Goal: Share content: Contribute content

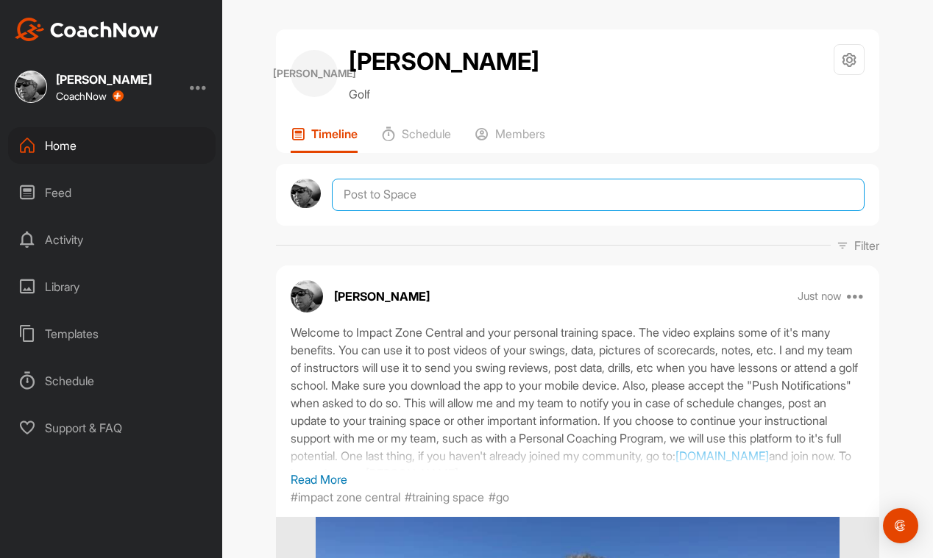
click at [368, 195] on textarea at bounding box center [598, 195] width 533 height 32
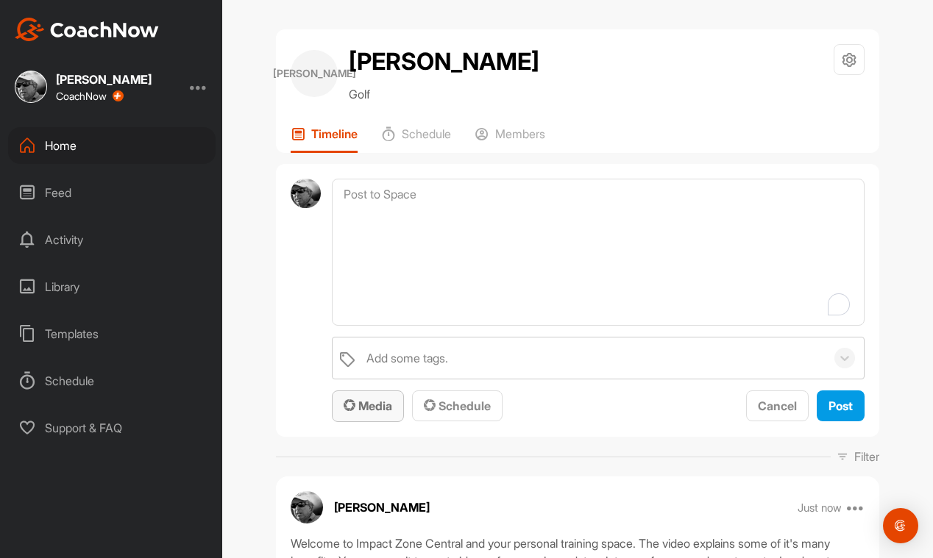
click at [372, 407] on span "Media" at bounding box center [368, 406] width 49 height 15
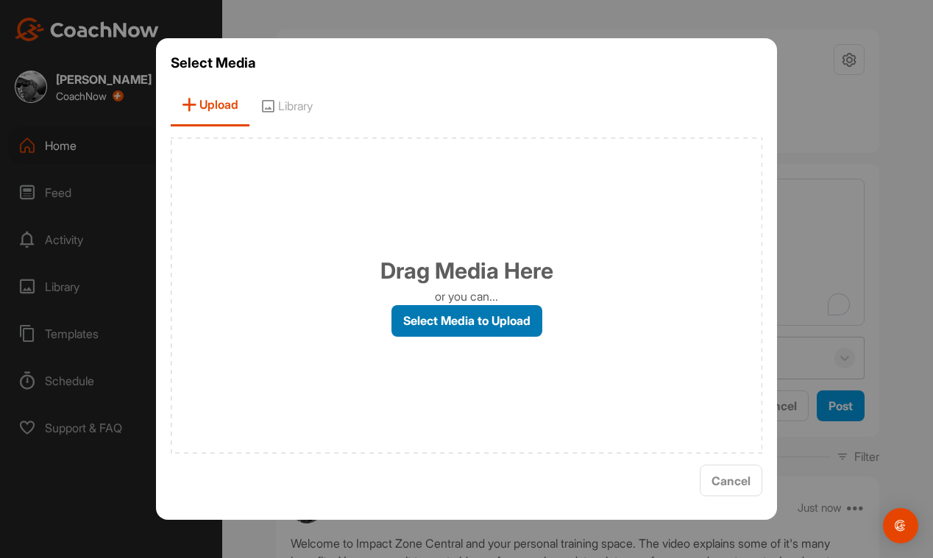
click at [444, 321] on label "Select Media to Upload" at bounding box center [466, 321] width 151 height 32
click at [0, 0] on input "Select Media to Upload" at bounding box center [0, 0] width 0 height 0
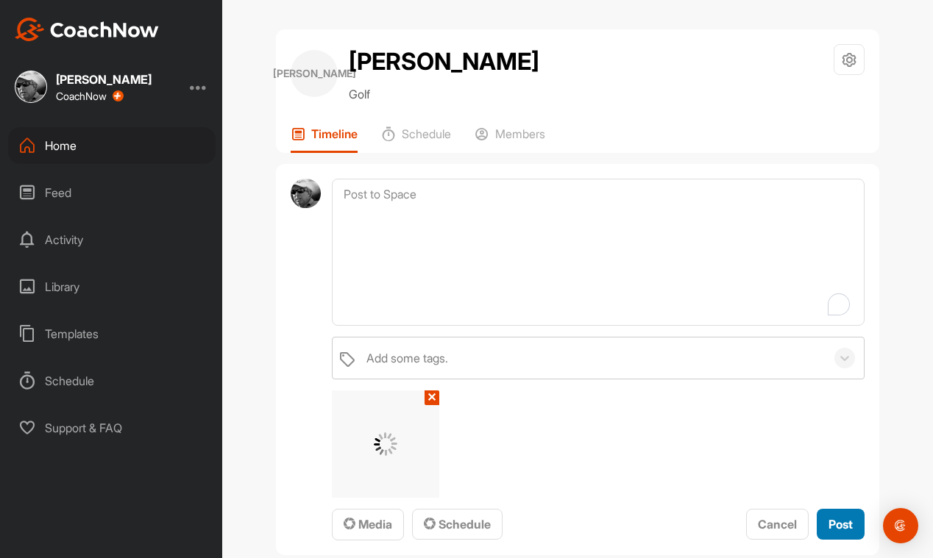
click at [846, 524] on span "Post" at bounding box center [840, 524] width 24 height 15
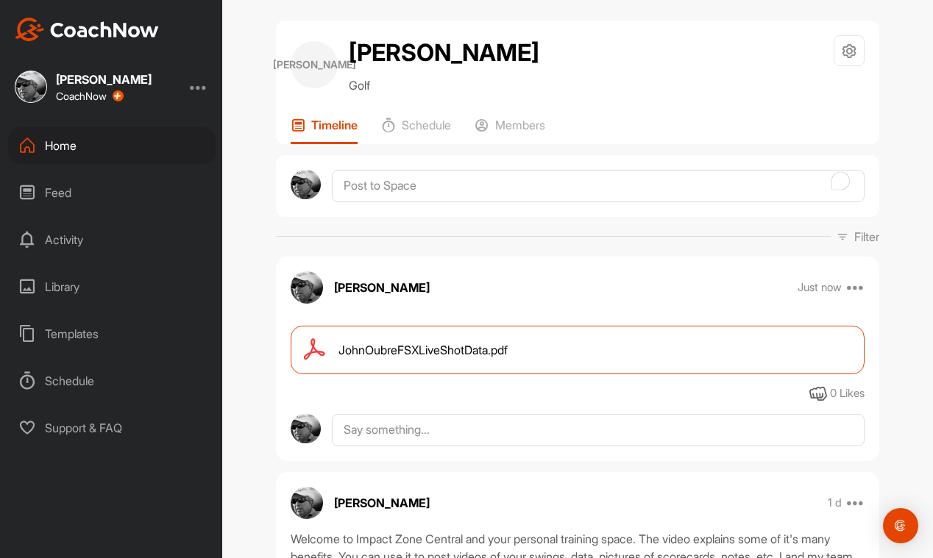
scroll to position [17, 0]
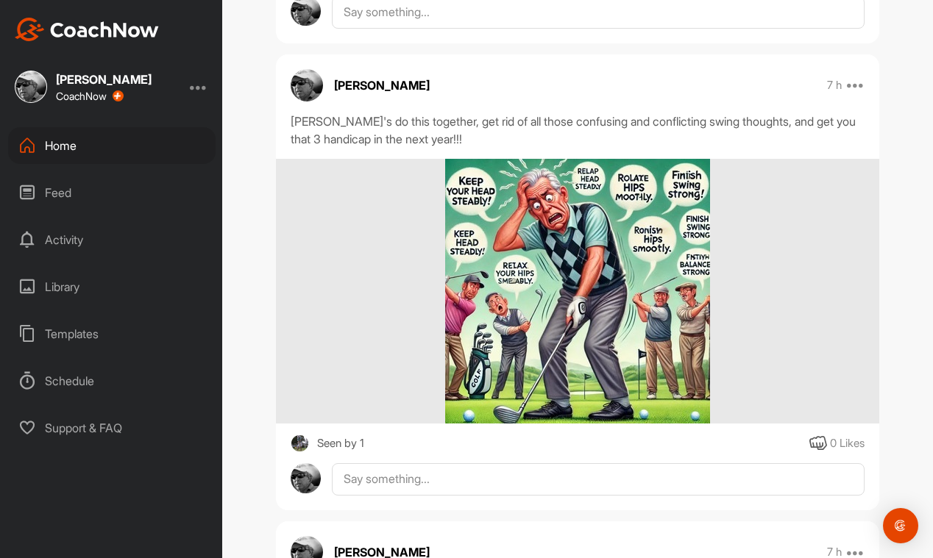
scroll to position [430, 0]
